Goal: Task Accomplishment & Management: Manage account settings

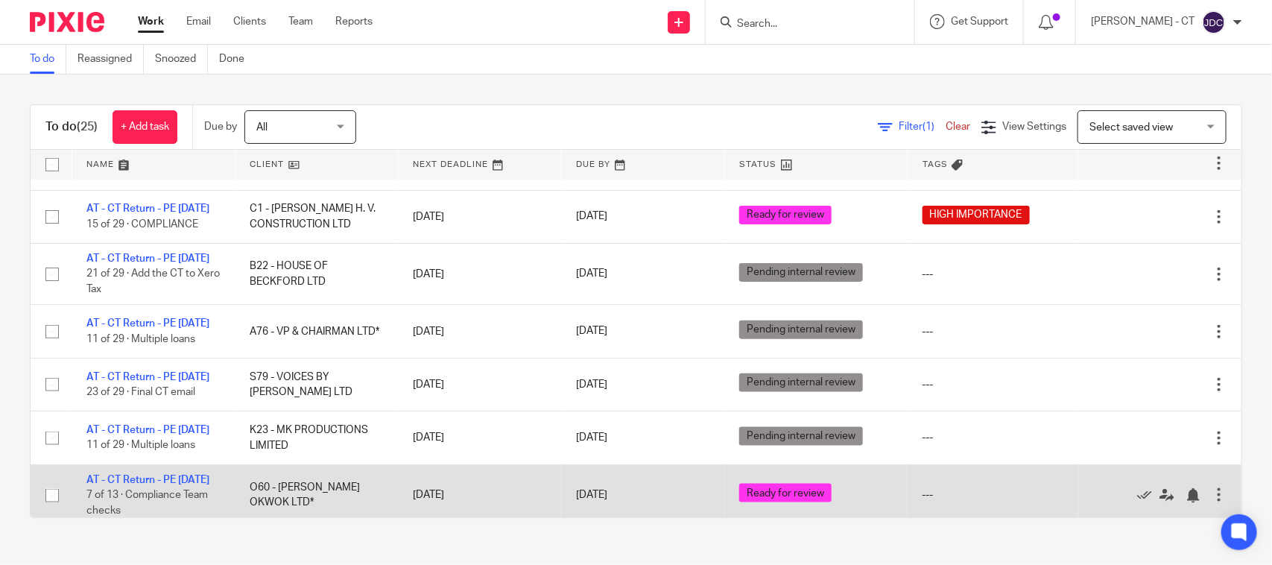
scroll to position [745, 0]
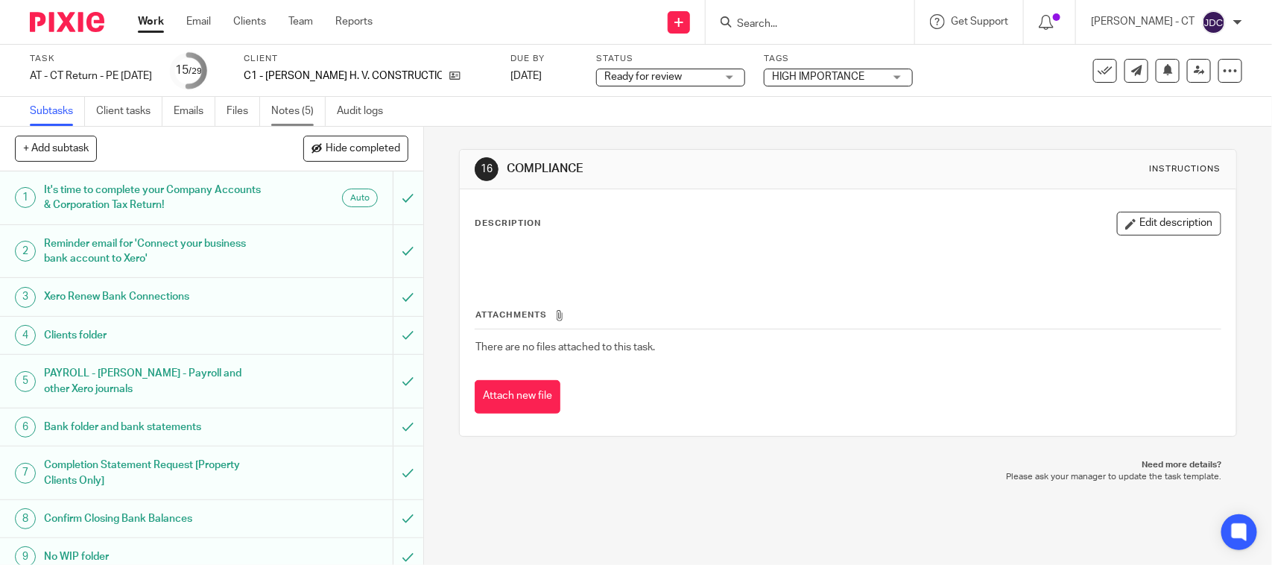
click at [292, 109] on link "Notes (5)" at bounding box center [298, 111] width 54 height 29
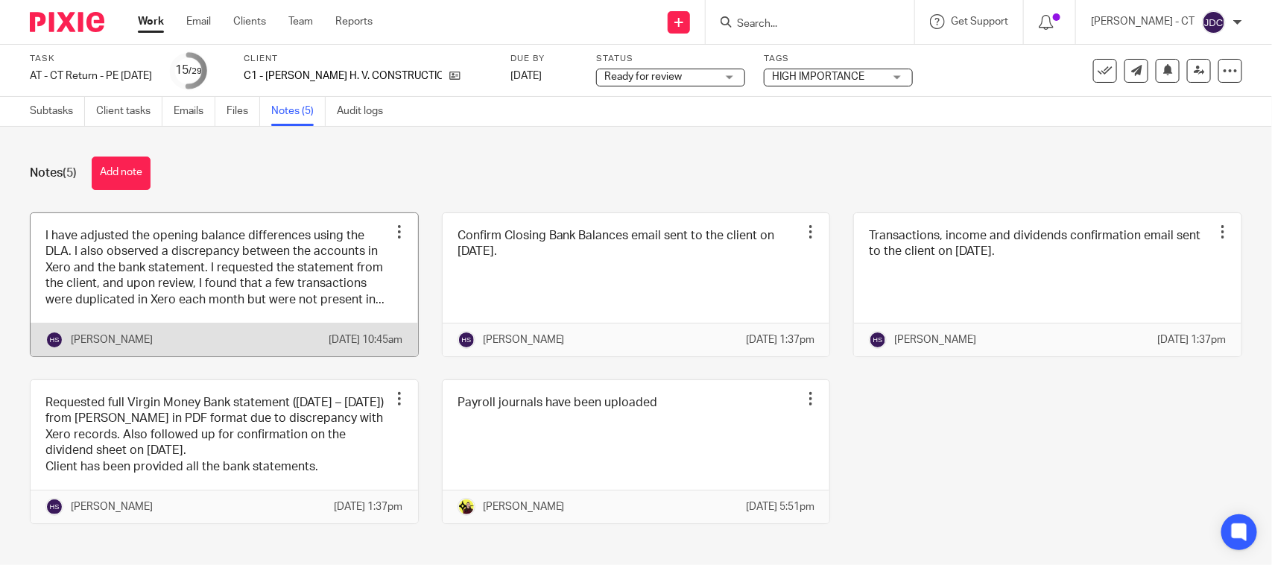
click at [173, 291] on link at bounding box center [224, 284] width 387 height 143
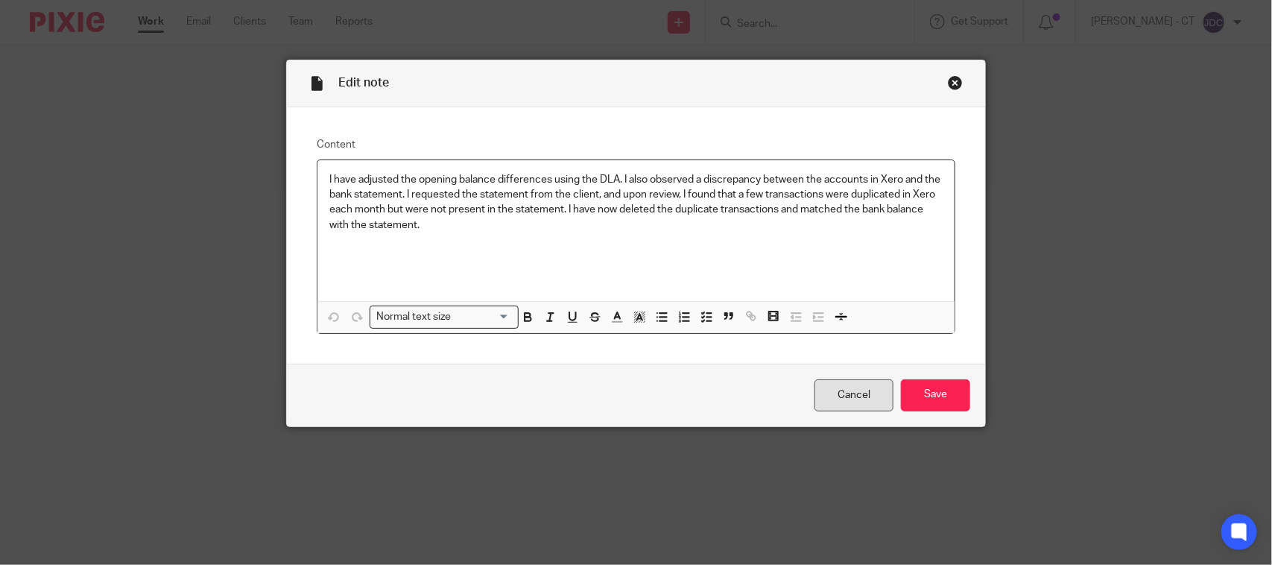
click at [828, 399] on link "Cancel" at bounding box center [853, 395] width 79 height 32
